Goal: Find specific page/section: Find specific page/section

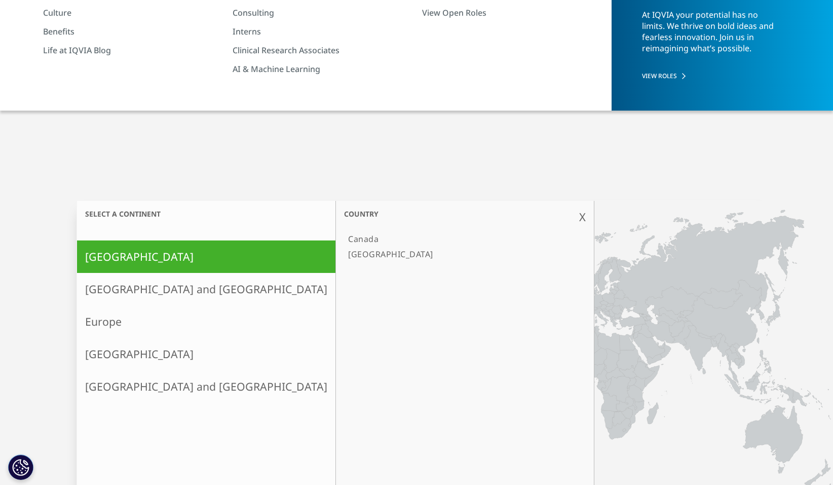
click at [344, 257] on link "[GEOGRAPHIC_DATA]" at bounding box center [460, 253] width 232 height 15
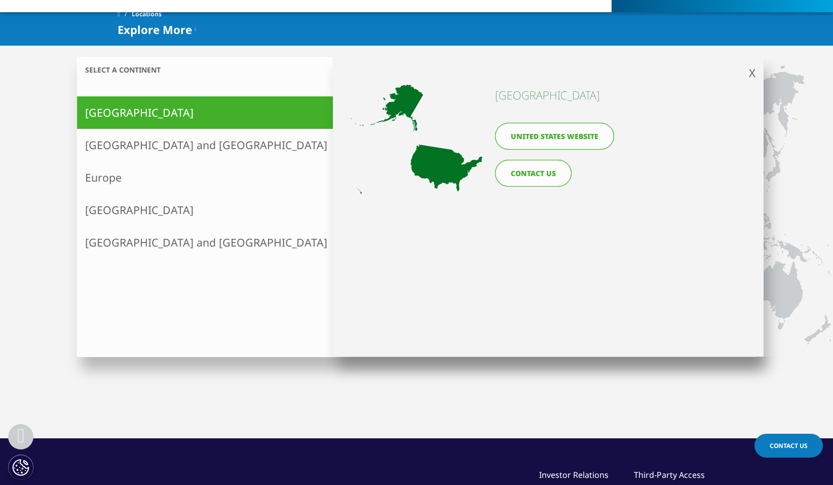
scroll to position [253, 0]
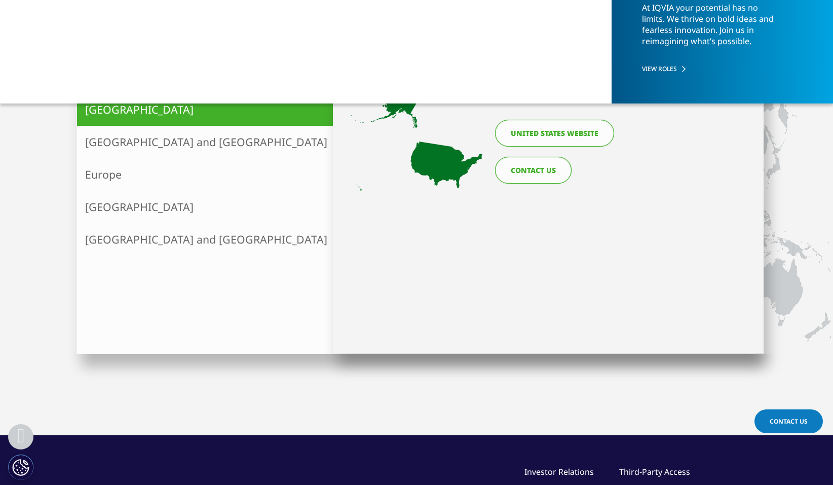
click at [562, 165] on link "CONTACT US" at bounding box center [533, 170] width 77 height 27
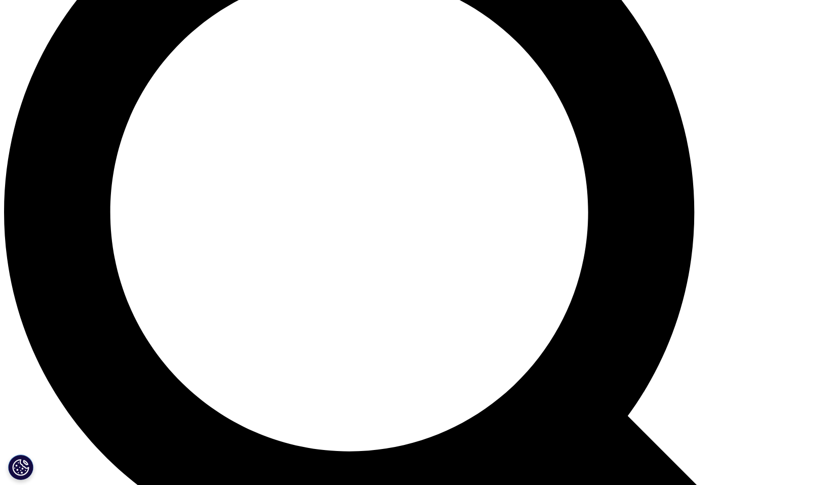
scroll to position [1064, 0]
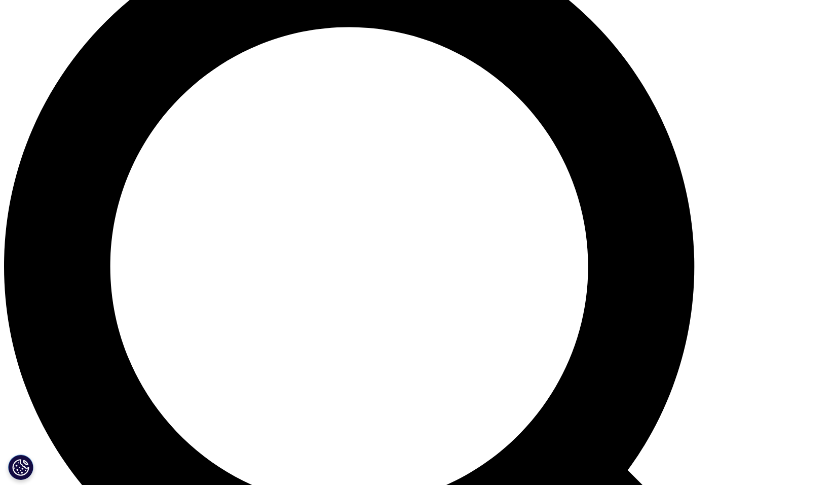
scroll to position [1014, 0]
